Goal: Task Accomplishment & Management: Manage account settings

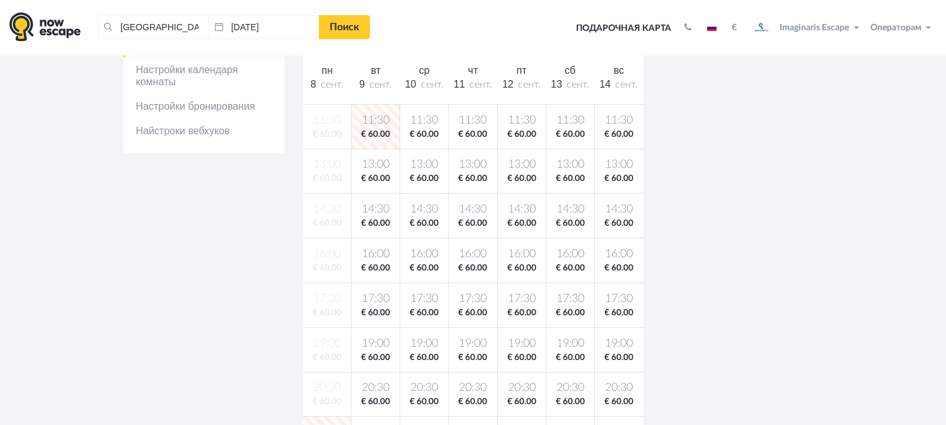
scroll to position [280, 0]
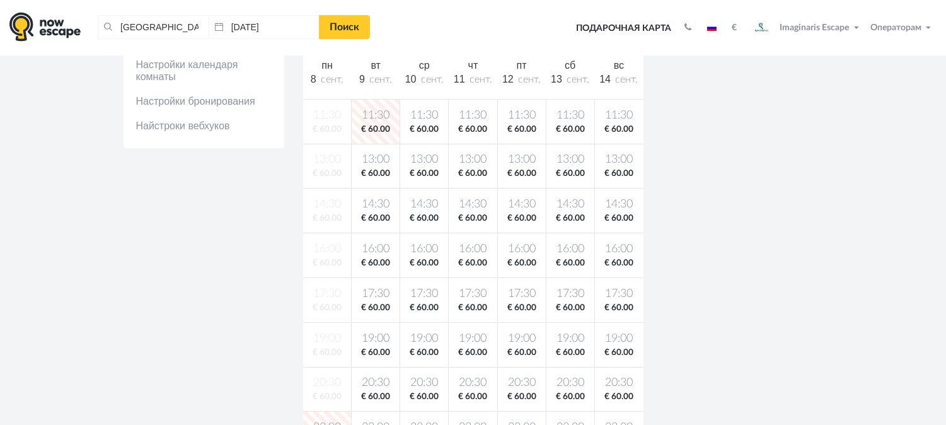
drag, startPoint x: 375, startPoint y: 257, endPoint x: 397, endPoint y: 255, distance: 22.1
click at [379, 255] on calendar-slot "16:00 € 60.00" at bounding box center [375, 255] width 43 height 28
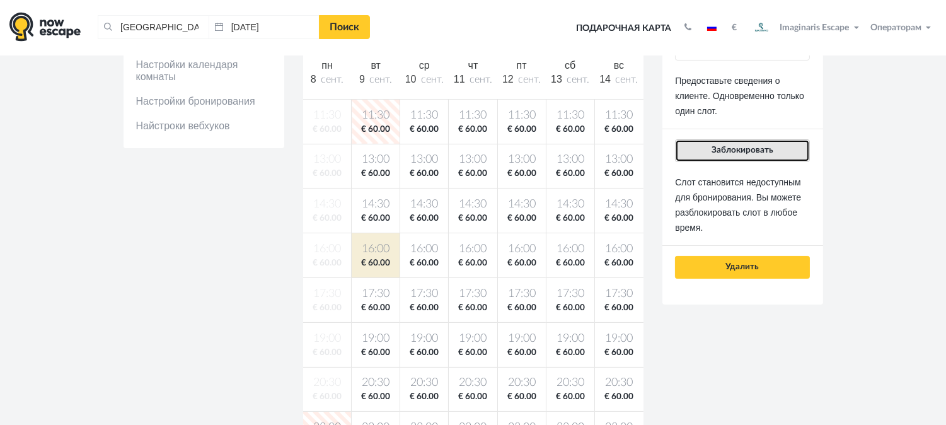
click at [752, 148] on span "Заблокировать" at bounding box center [742, 150] width 62 height 9
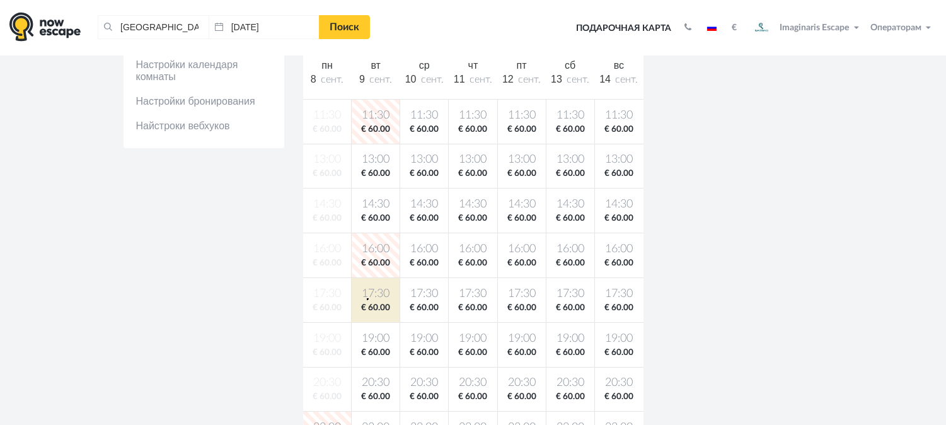
drag, startPoint x: 367, startPoint y: 298, endPoint x: 469, endPoint y: 273, distance: 105.6
click at [374, 288] on span "17:30" at bounding box center [375, 294] width 43 height 16
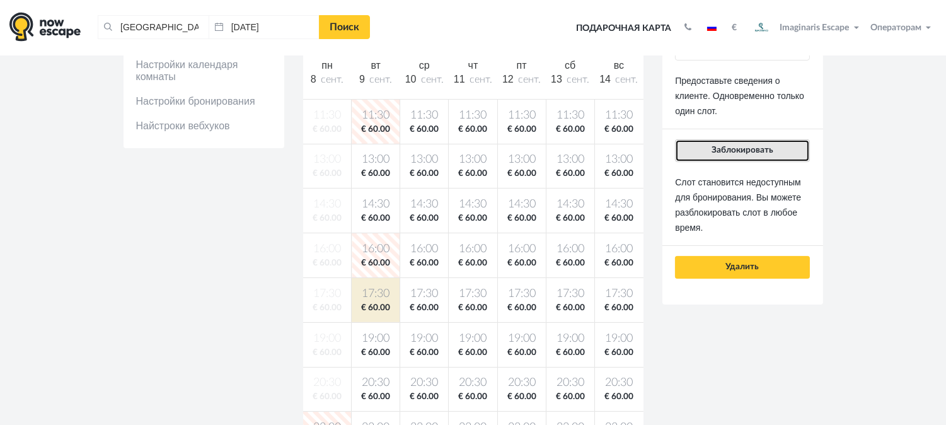
click at [692, 156] on button "Заблокировать" at bounding box center [742, 150] width 134 height 23
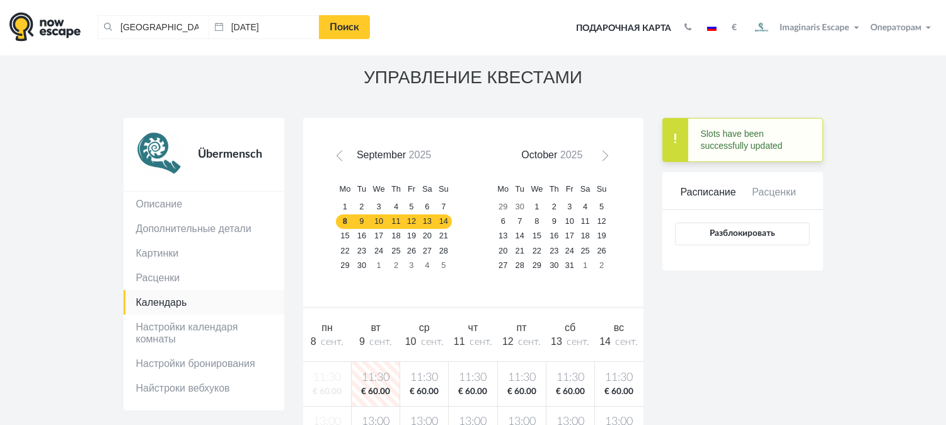
scroll to position [0, 0]
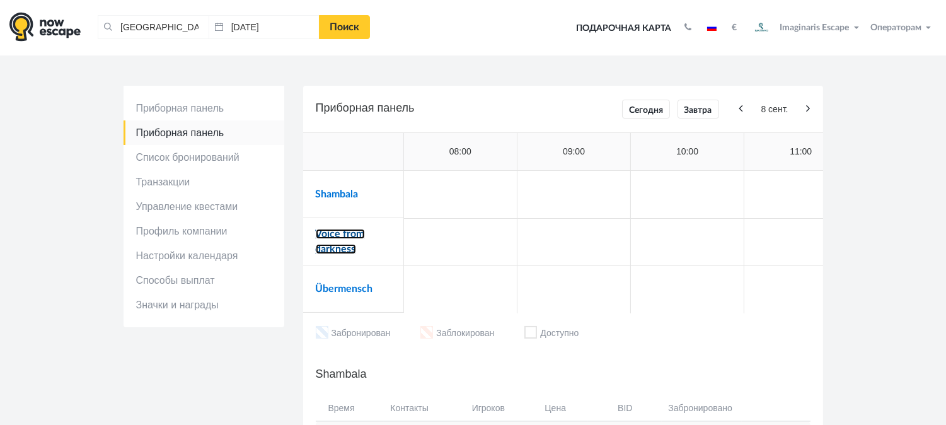
click at [330, 236] on link "Voice from darkness" at bounding box center [340, 241] width 49 height 25
click at [340, 190] on link "Shambala" at bounding box center [337, 194] width 43 height 10
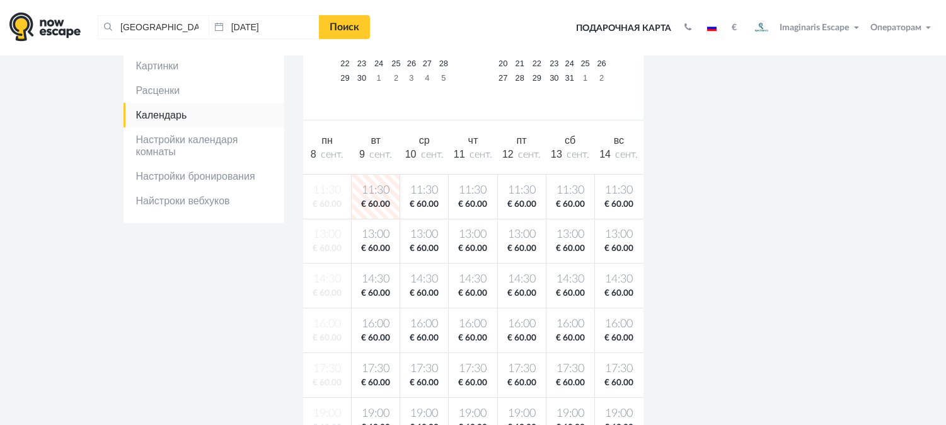
scroll to position [210, 0]
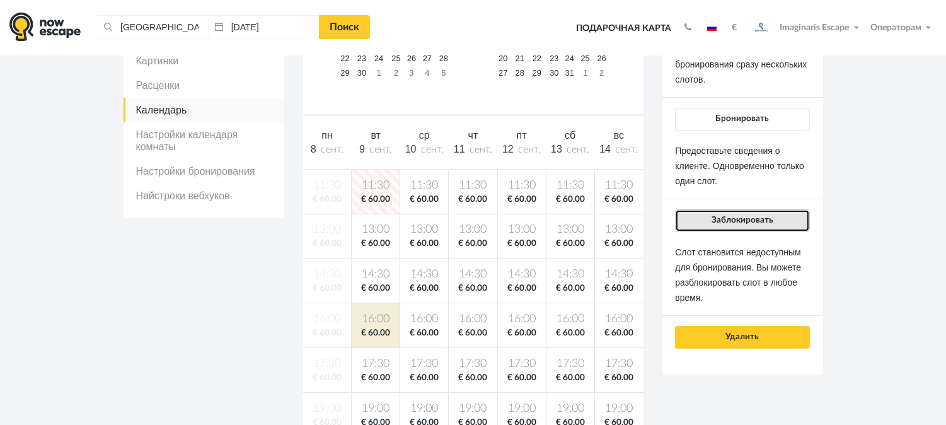
click at [770, 212] on button "Заблокировать" at bounding box center [742, 220] width 134 height 23
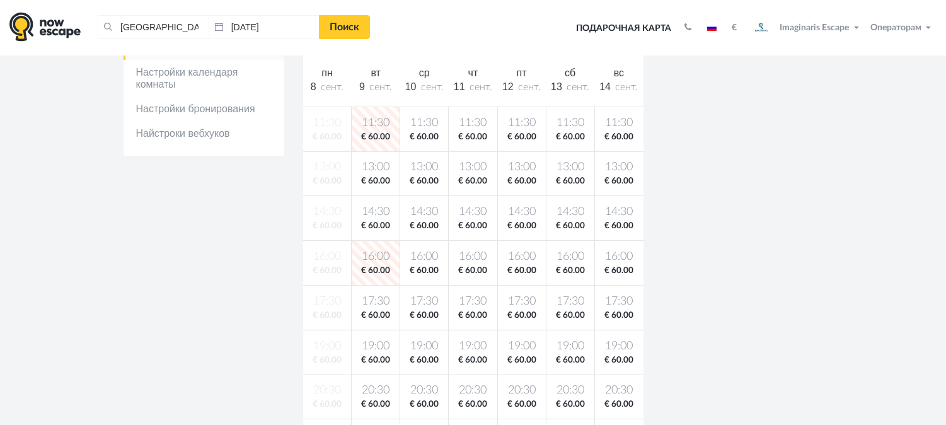
scroll to position [280, 0]
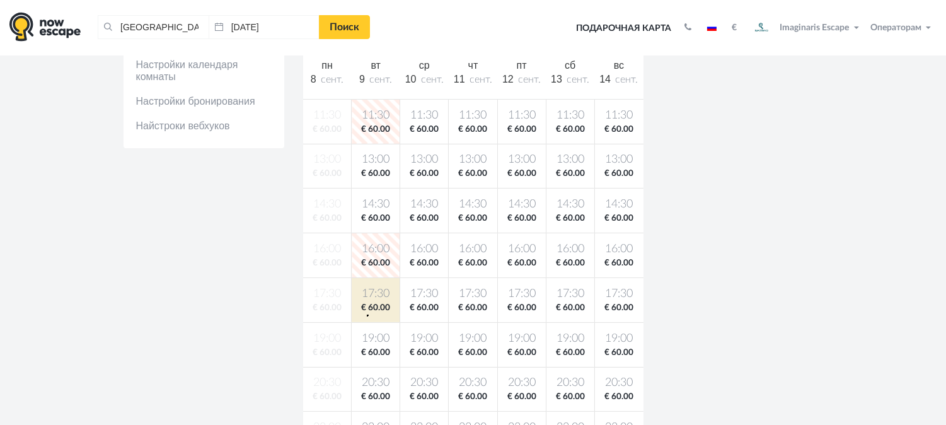
drag, startPoint x: 367, startPoint y: 314, endPoint x: 535, endPoint y: 290, distance: 170.4
click at [370, 311] on span "€ 60.00" at bounding box center [375, 308] width 43 height 12
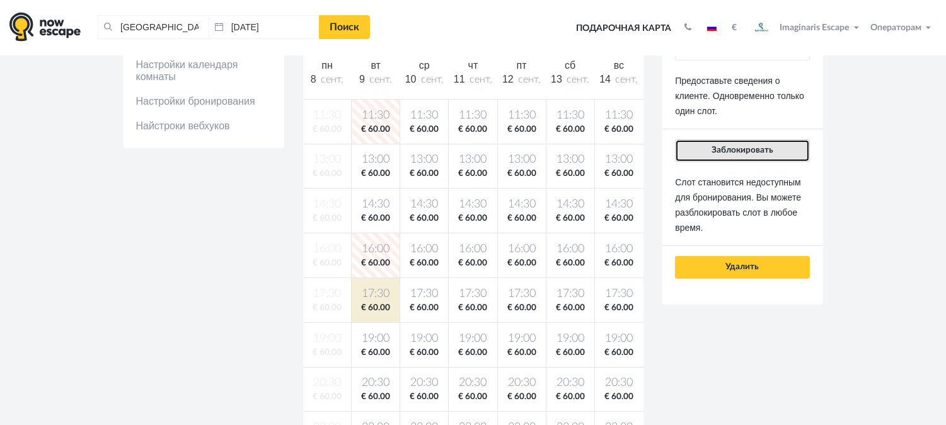
click at [717, 150] on span "Заблокировать" at bounding box center [742, 150] width 62 height 9
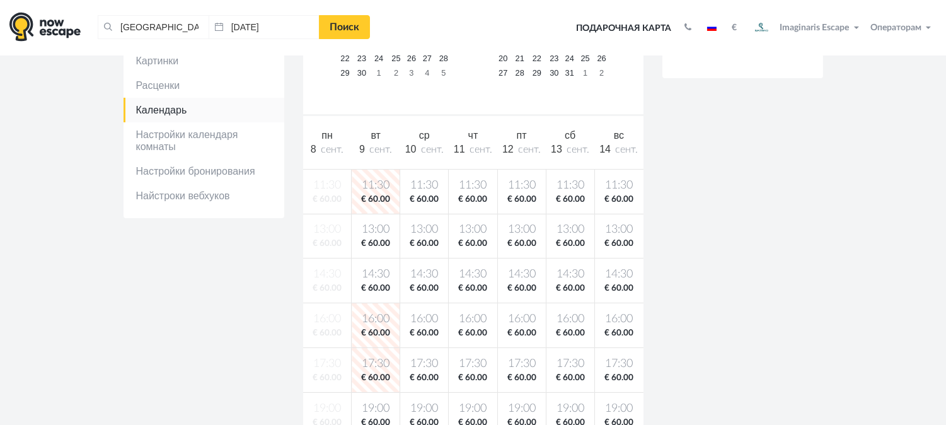
scroll to position [0, 0]
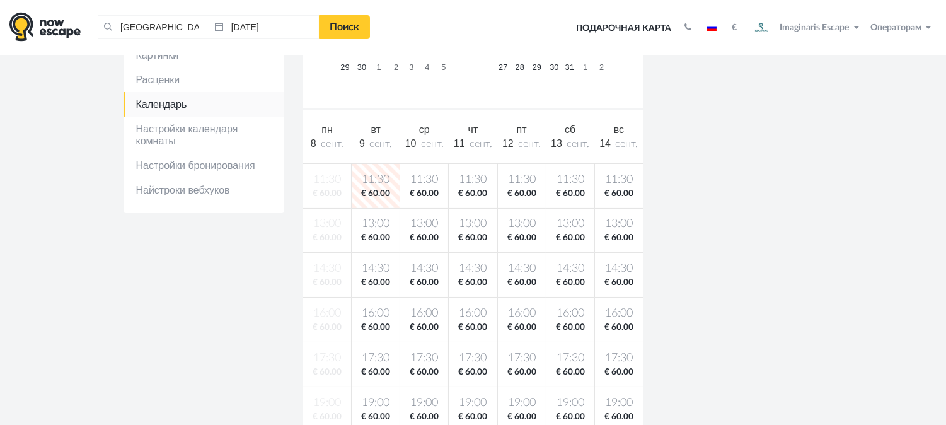
scroll to position [280, 0]
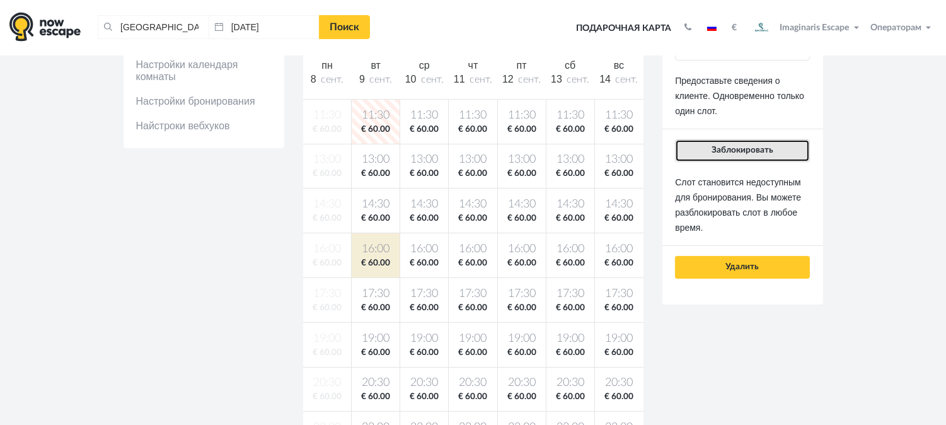
click at [728, 150] on span "Заблокировать" at bounding box center [742, 150] width 62 height 9
click at [716, 148] on span "Заблокировать" at bounding box center [742, 150] width 62 height 9
